Goal: Obtain resource: Download file/media

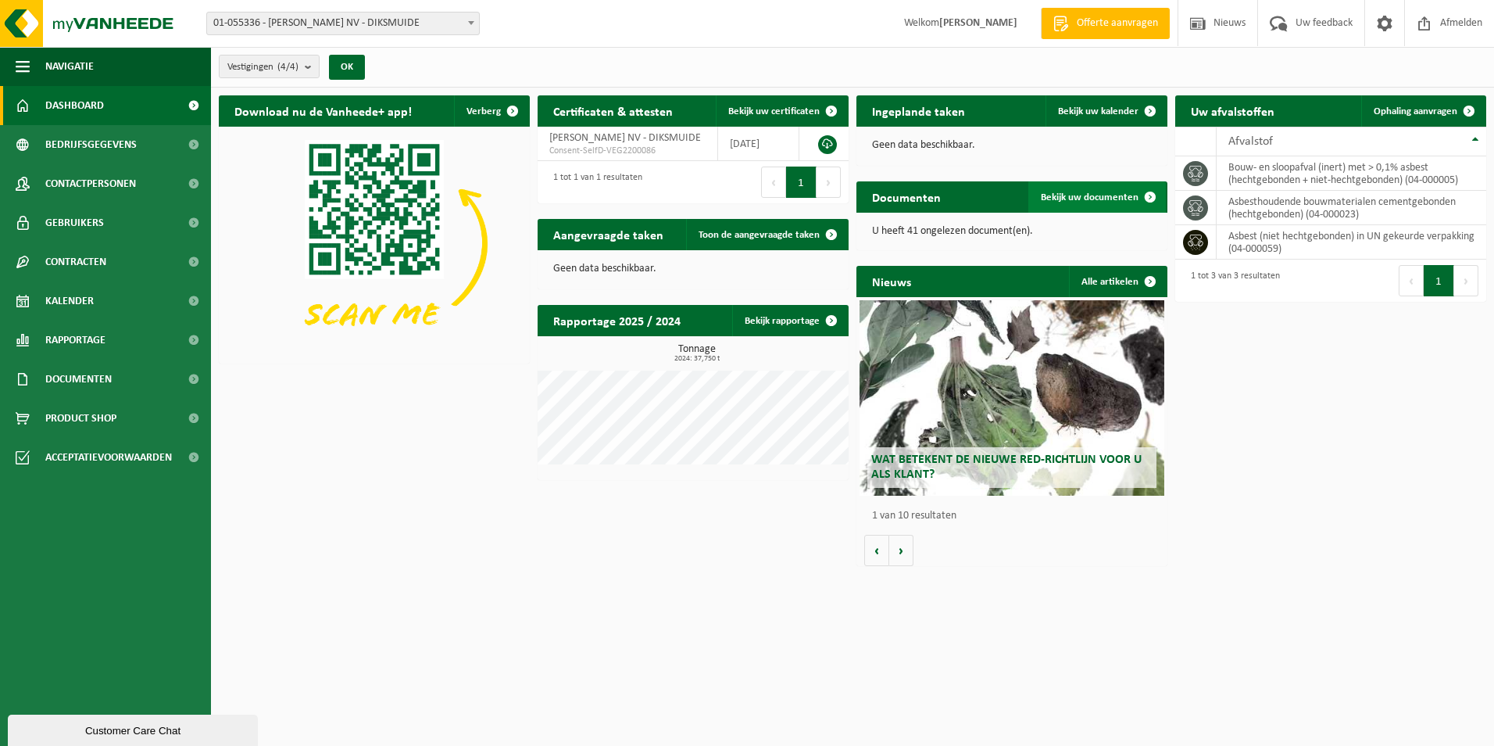
click at [1094, 195] on span "Bekijk uw documenten" at bounding box center [1090, 197] width 98 height 10
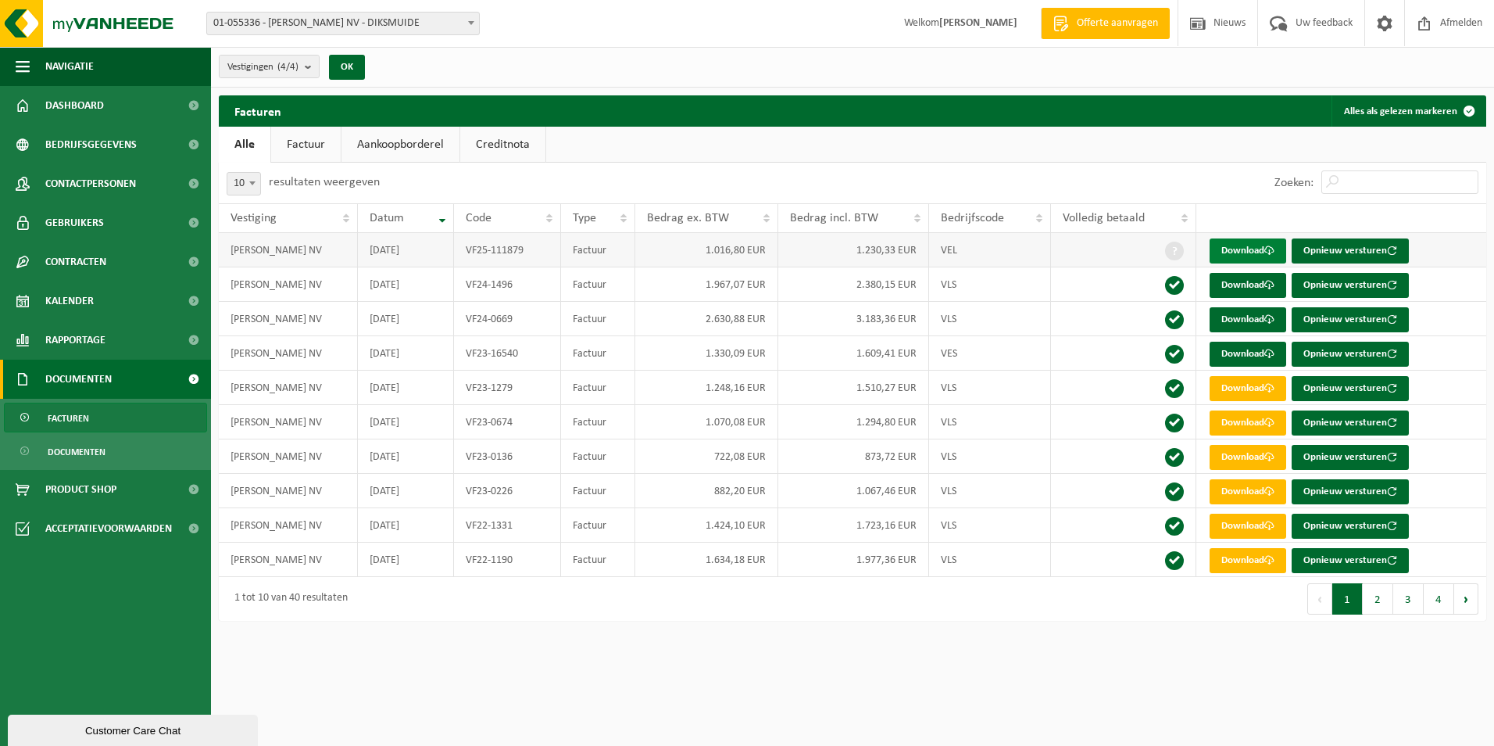
click at [1238, 250] on link "Download" at bounding box center [1248, 250] width 77 height 25
click at [1247, 279] on link "Download" at bounding box center [1248, 285] width 77 height 25
click at [319, 152] on link "Factuur" at bounding box center [306, 145] width 70 height 36
click at [393, 145] on link "Aankoopborderel" at bounding box center [402, 145] width 118 height 36
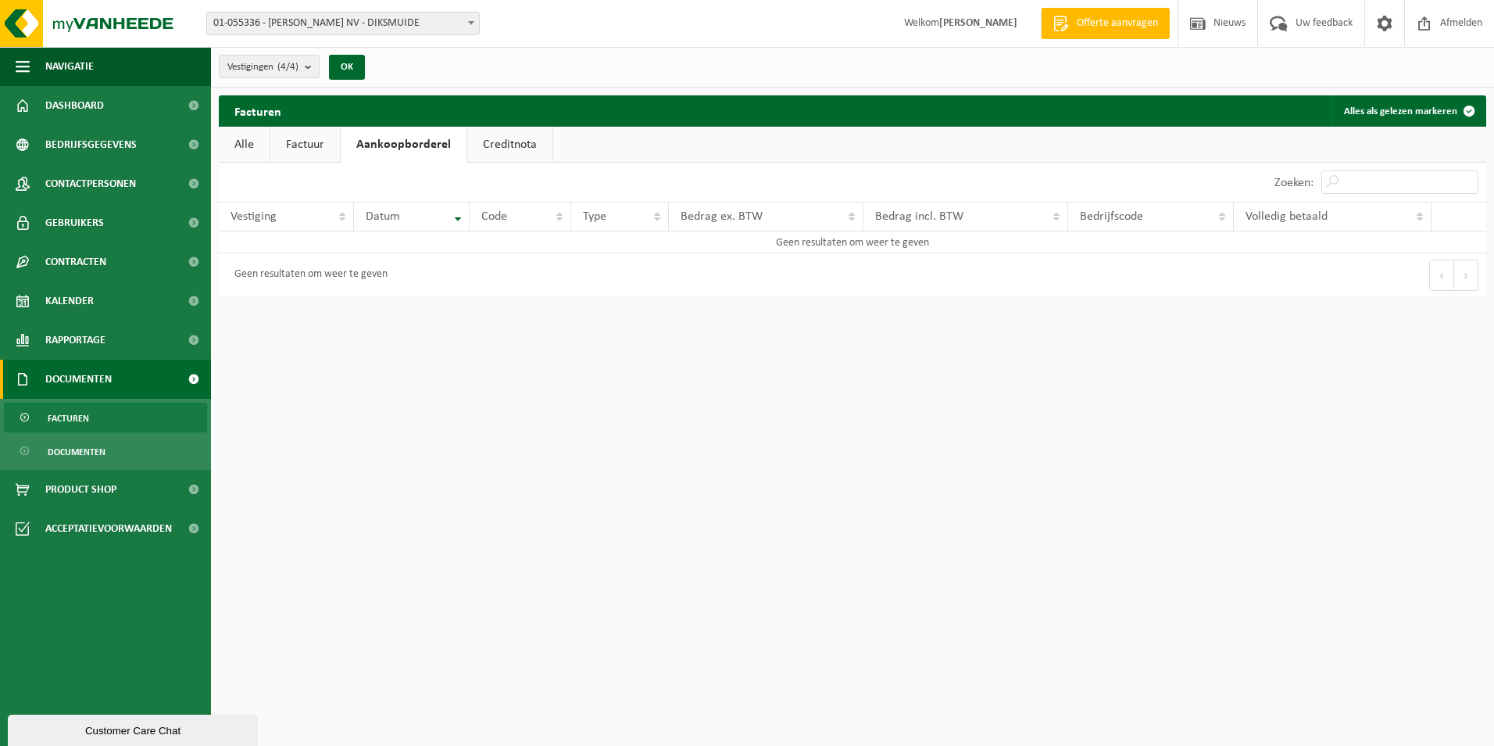
click at [495, 138] on link "Creditnota" at bounding box center [509, 145] width 85 height 36
